Goal: Task Accomplishment & Management: Use online tool/utility

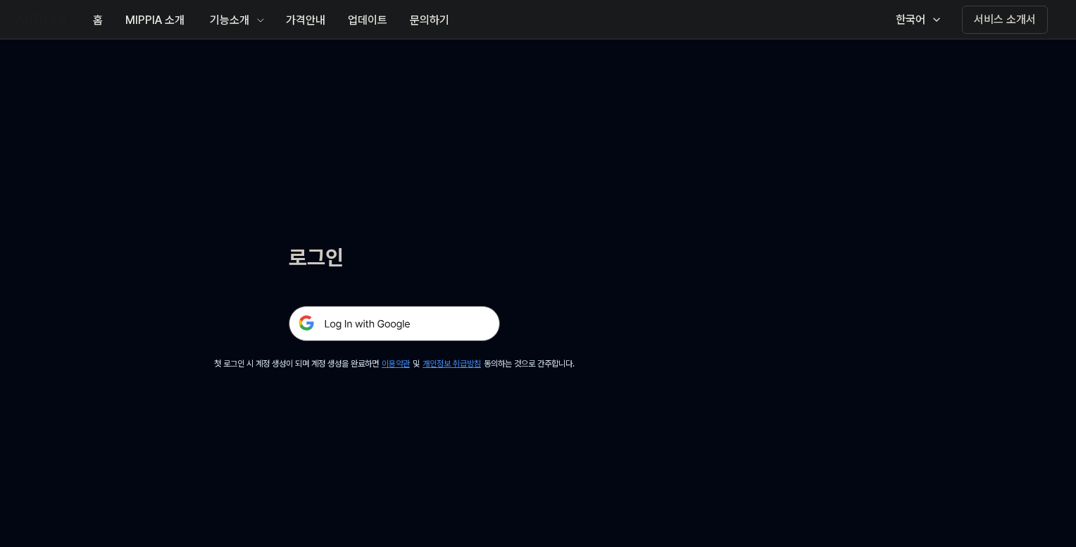
click at [437, 322] on img at bounding box center [394, 323] width 211 height 35
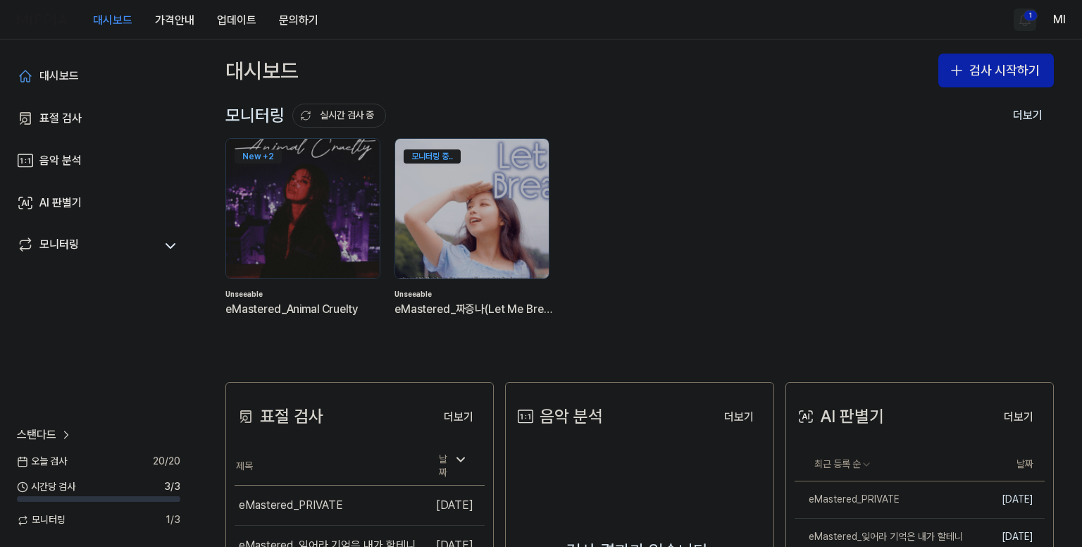
click at [1030, 18] on html "대시보드 가격안내 업데이트 문의하기 1 Ml 대시보드 표절 검사 음악 분석 AI 판별기 모니터링 스탠다드 [DATE] 검사 20 / 20 시간…" at bounding box center [541, 273] width 1082 height 547
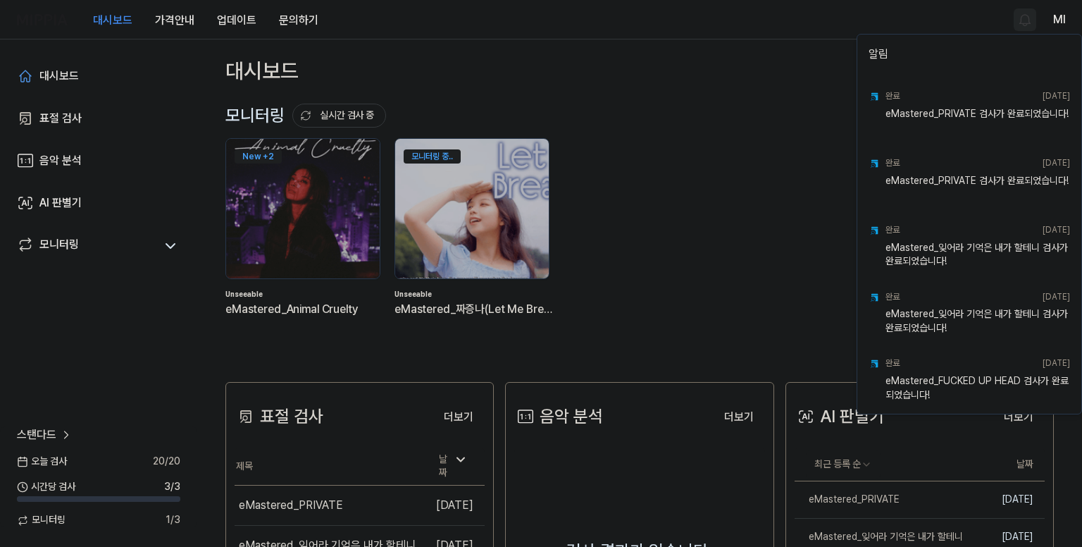
click at [709, 39] on html "대시보드 가격안내 업데이트 문의하기 Ml 대시보드 표절 검사 음악 분석 AI 판별기 모니터링 스탠다드 [DATE] 검사 20 / 20 시간당 …" at bounding box center [541, 273] width 1082 height 547
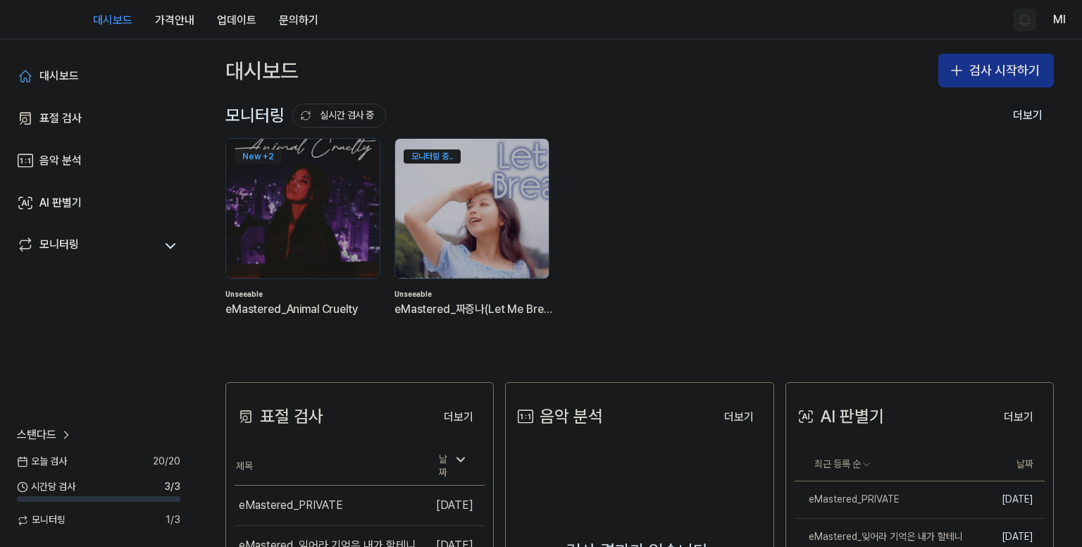
click at [984, 71] on button "검사 시작하기" at bounding box center [996, 71] width 116 height 34
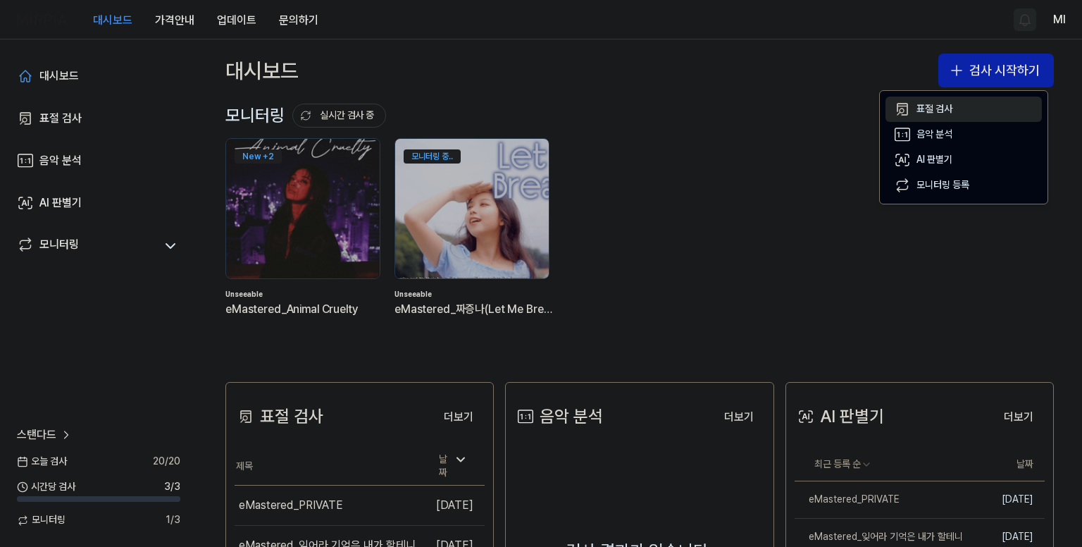
click at [933, 111] on div "표절 검사" at bounding box center [934, 109] width 36 height 14
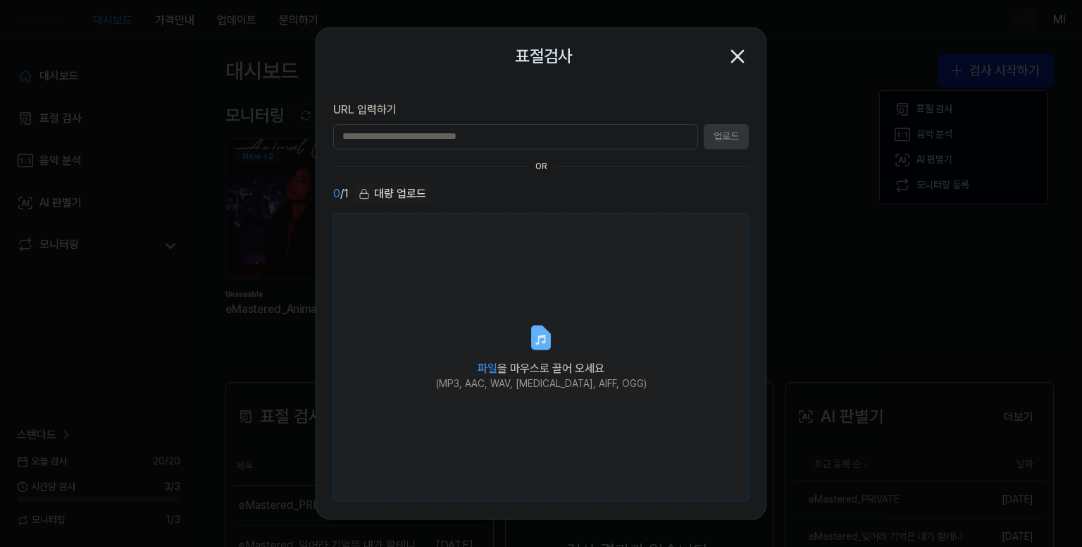
click at [516, 330] on label "파일 을 마우스로 끌어 오세요 (MP3, AAC, WAV, [MEDICAL_DATA], AIFF, OGG)" at bounding box center [541, 357] width 416 height 289
click at [0, 0] on input "파일 을 마우스로 끌어 오세요 (MP3, AAC, WAV, [MEDICAL_DATA], AIFF, OGG)" at bounding box center [0, 0] width 0 height 0
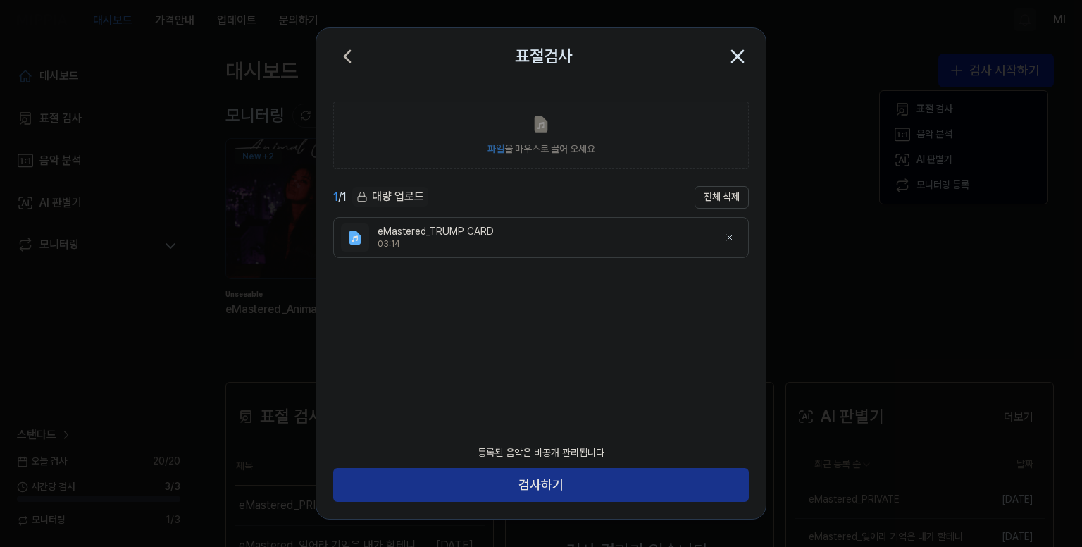
click at [576, 488] on button "검사하기" at bounding box center [541, 485] width 416 height 34
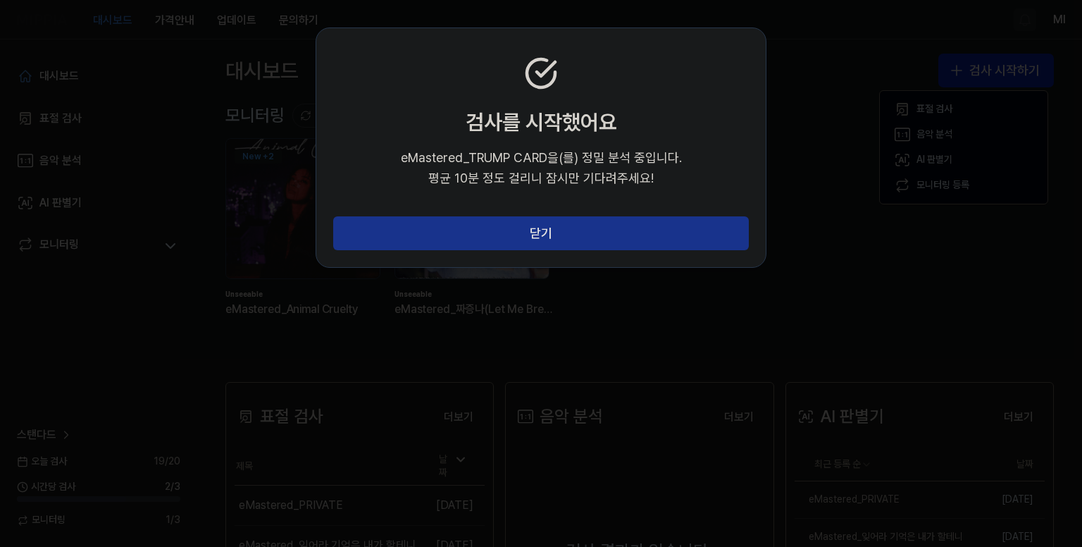
click at [551, 235] on button "닫기" at bounding box center [541, 233] width 416 height 34
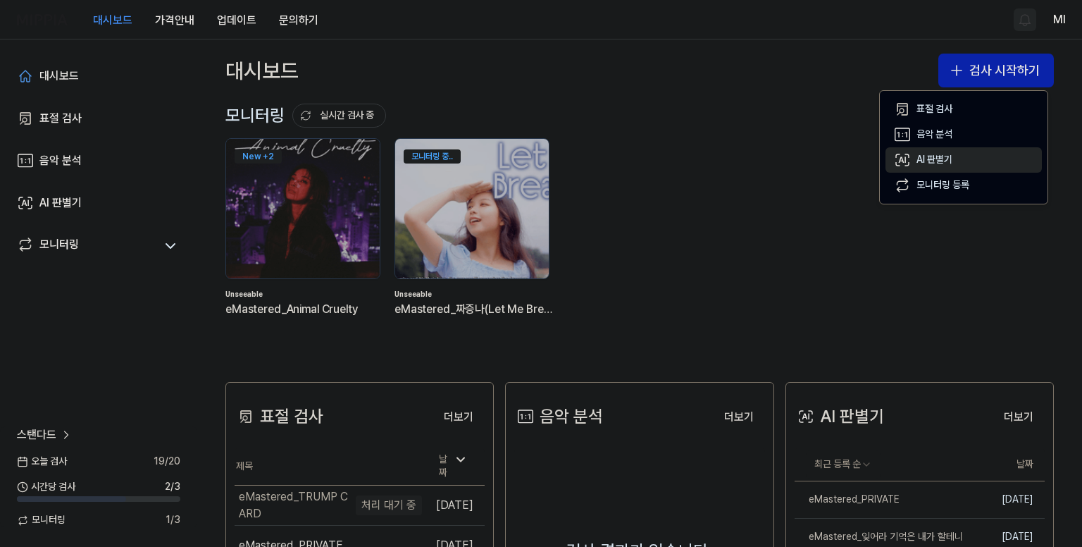
click at [936, 163] on div "AI 판별기" at bounding box center [934, 160] width 36 height 14
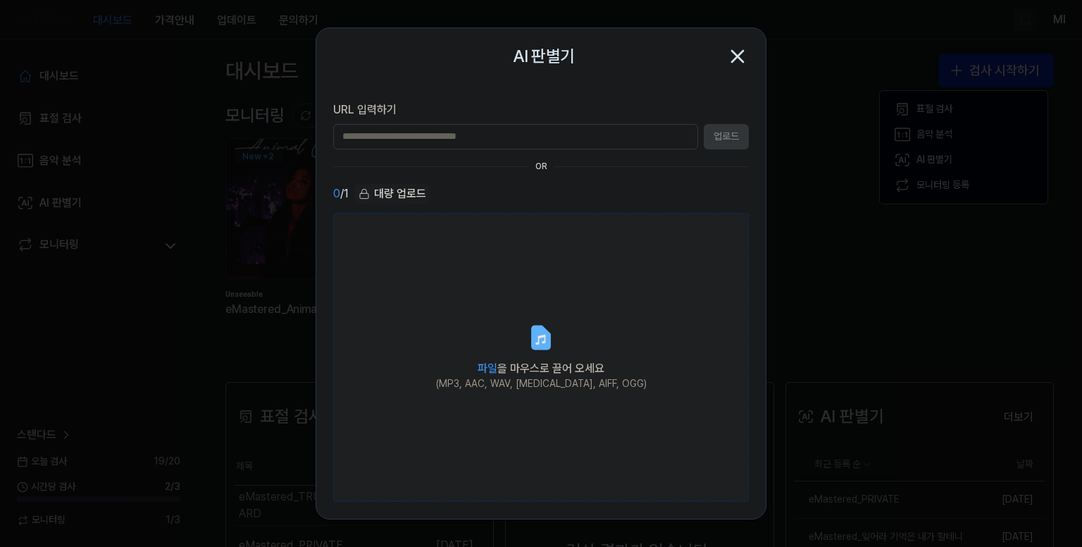
click at [547, 347] on icon at bounding box center [540, 337] width 17 height 22
click at [0, 0] on input "파일 을 마우스로 끌어 오세요 (MP3, AAC, WAV, [MEDICAL_DATA], AIFF, OGG)" at bounding box center [0, 0] width 0 height 0
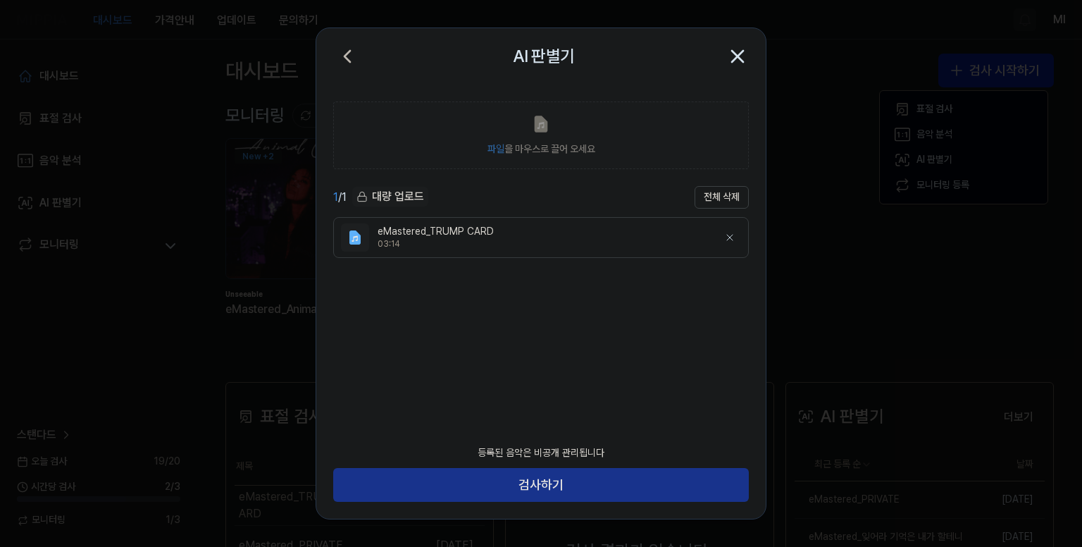
click at [580, 477] on button "검사하기" at bounding box center [541, 485] width 416 height 34
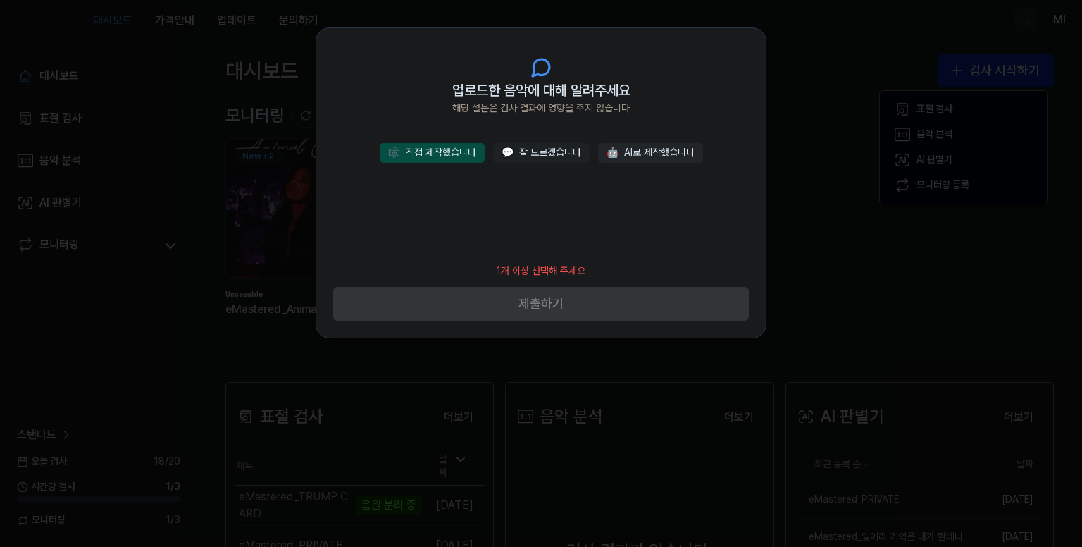
click at [442, 144] on button "🎼 직접 제작했습니다" at bounding box center [432, 153] width 105 height 20
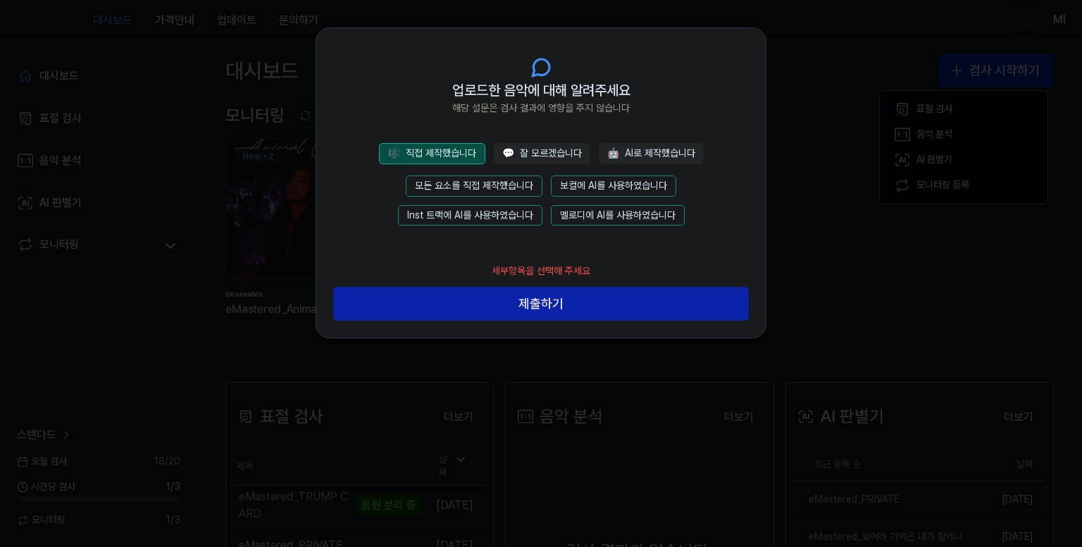
click at [510, 184] on button "모든 요소를 직접 제작했습니다" at bounding box center [474, 185] width 137 height 21
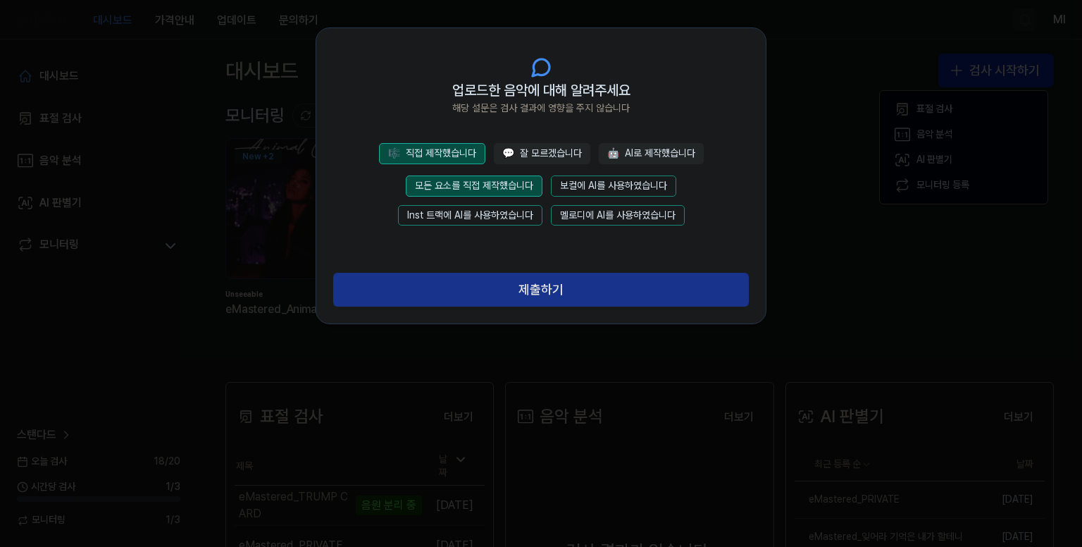
click at [568, 293] on button "제출하기" at bounding box center [541, 290] width 416 height 34
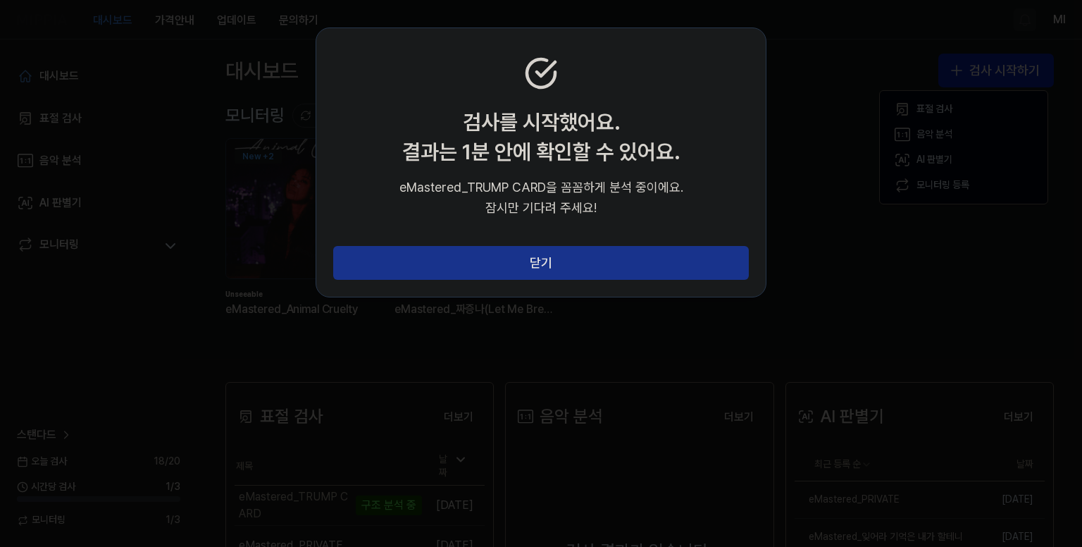
click at [545, 266] on button "닫기" at bounding box center [541, 263] width 416 height 34
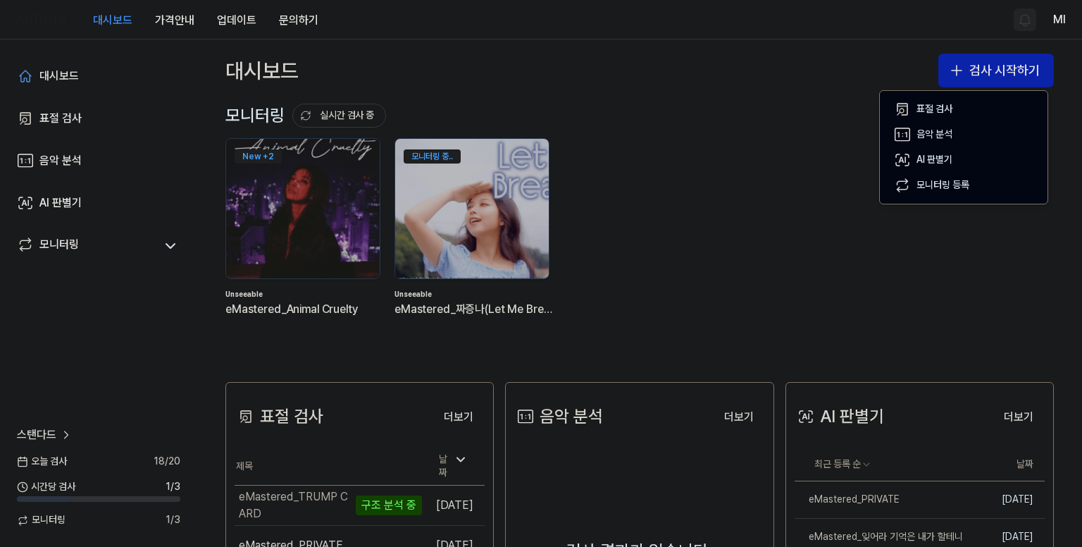
click at [775, 133] on div "모니터링 실시간 검사 중 더보기 모니터링 New + 2 Unseeable eMastered_Animal Cruelty 모니터링 중.. Unse…" at bounding box center [639, 221] width 828 height 235
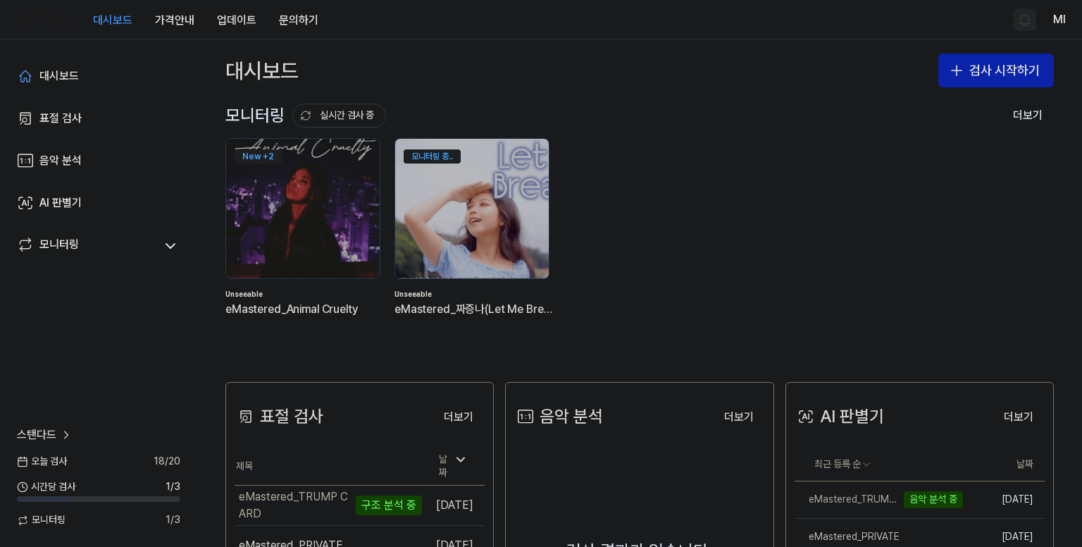
scroll to position [70, 0]
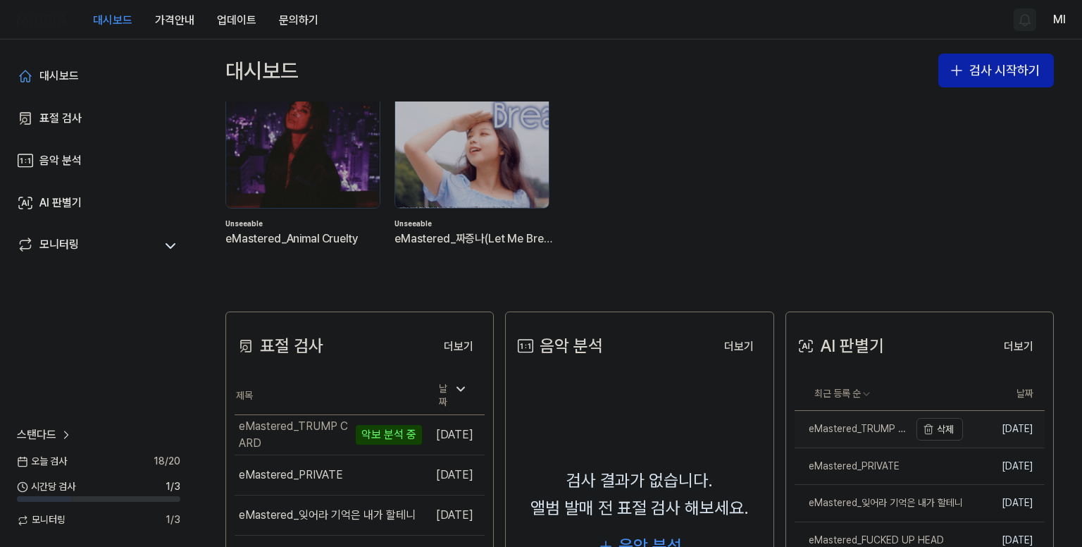
click at [875, 437] on link "eMastered_TRUMP CARD" at bounding box center [851, 429] width 115 height 37
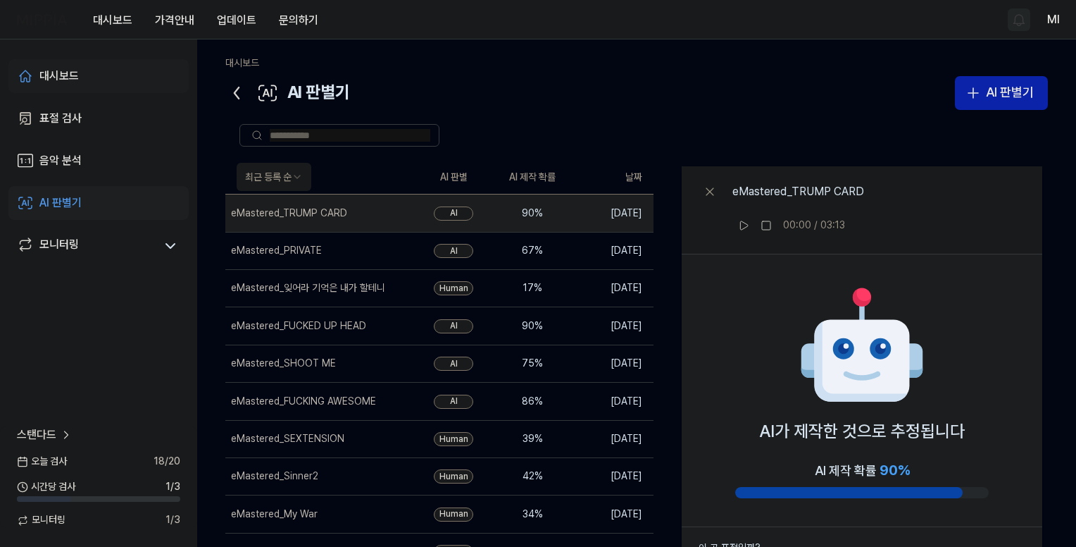
click at [57, 74] on div "대시보드" at bounding box center [58, 76] width 39 height 17
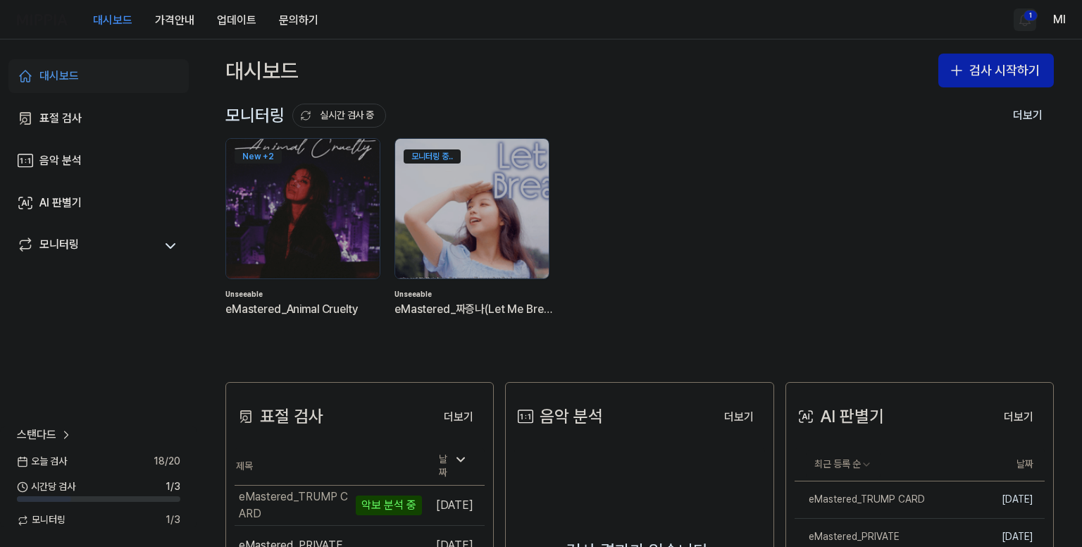
click at [1026, 18] on html "대시보드 가격안내 업데이트 문의하기 1 Ml 대시보드 표절 검사 음악 분석 AI 판별기 모니터링 스탠다드 [DATE] 검사 18 / 20 시간…" at bounding box center [541, 273] width 1082 height 547
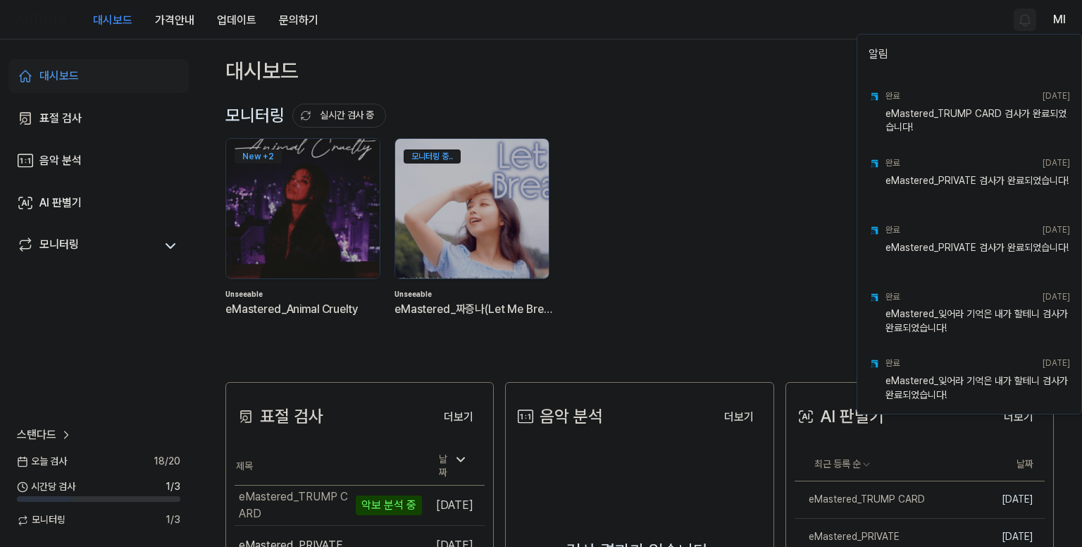
click at [767, 32] on html "대시보드 가격안내 업데이트 문의하기 Ml 대시보드 표절 검사 음악 분석 AI 판별기 모니터링 스탠다드 [DATE] 검사 18 / 20 시간당 …" at bounding box center [541, 273] width 1082 height 547
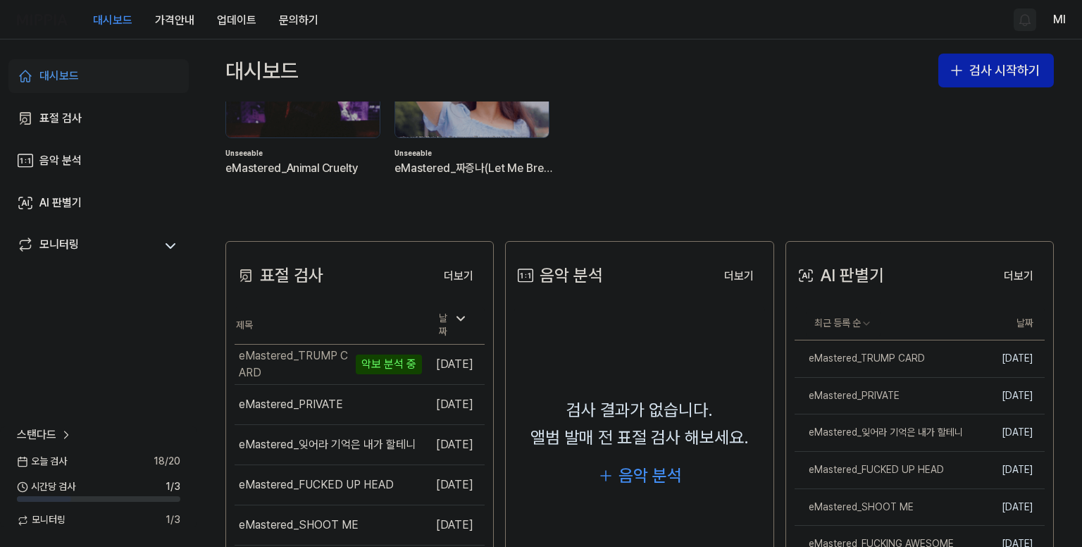
scroll to position [0, 0]
